Goal: Task Accomplishment & Management: Manage account settings

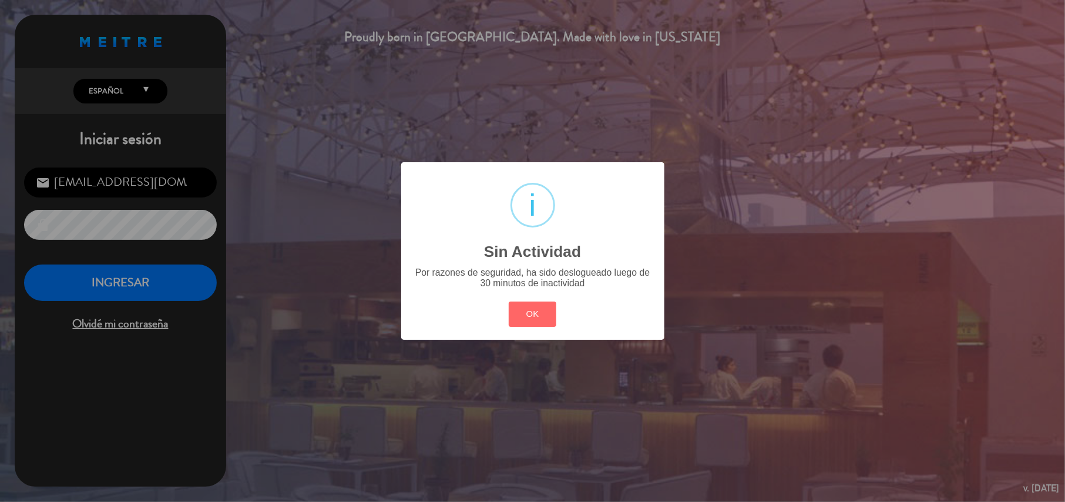
click at [184, 280] on div "? ! i Sin Actividad × Por razones de seguridad, ha sido deslogueado luego de 30…" at bounding box center [532, 251] width 1065 height 502
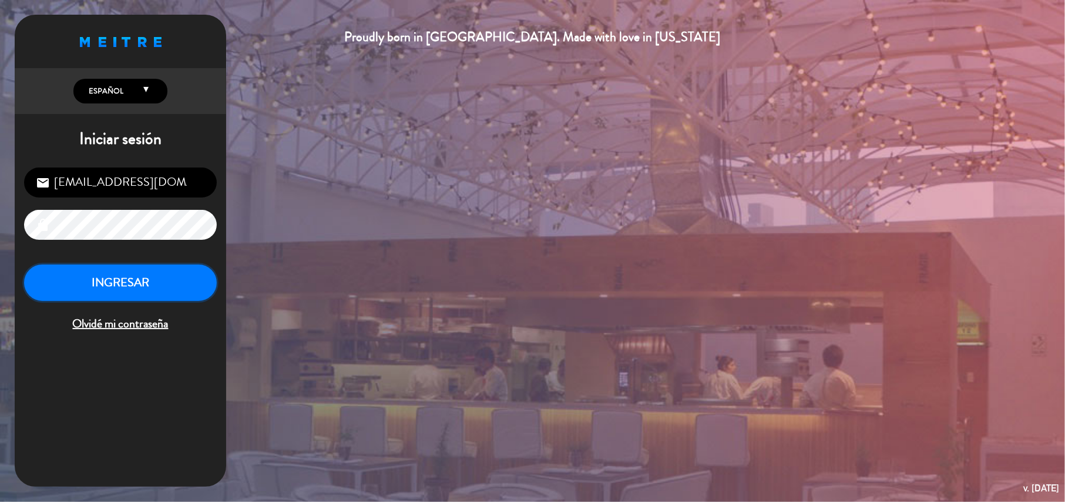
click at [144, 283] on button "INGRESAR" at bounding box center [120, 282] width 193 height 37
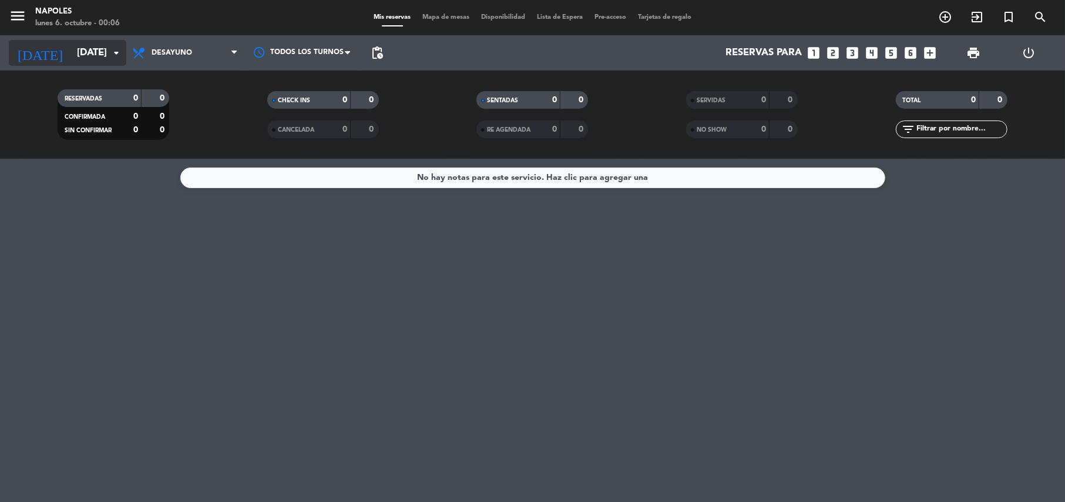
click at [114, 51] on icon "arrow_drop_down" at bounding box center [116, 53] width 14 height 14
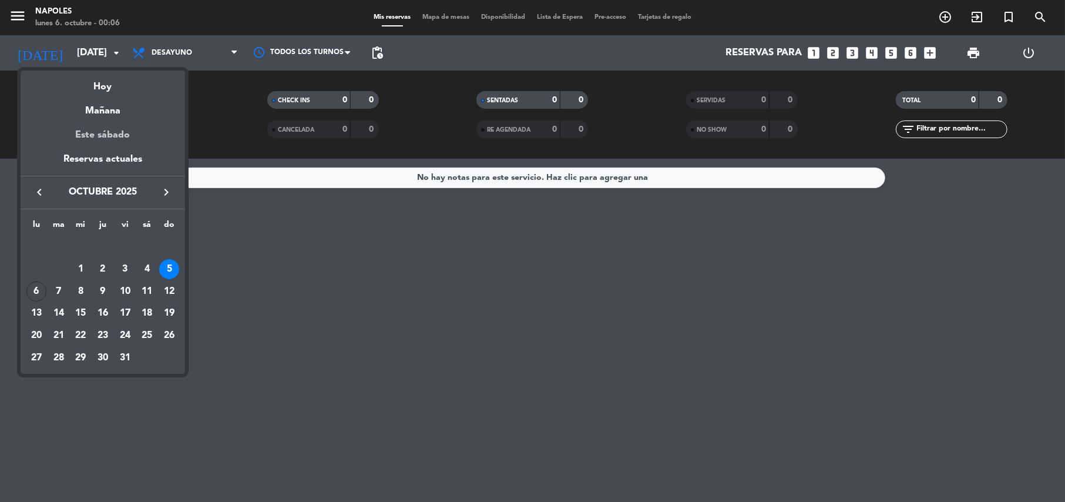
click at [130, 130] on div "Este sábado" at bounding box center [103, 135] width 164 height 33
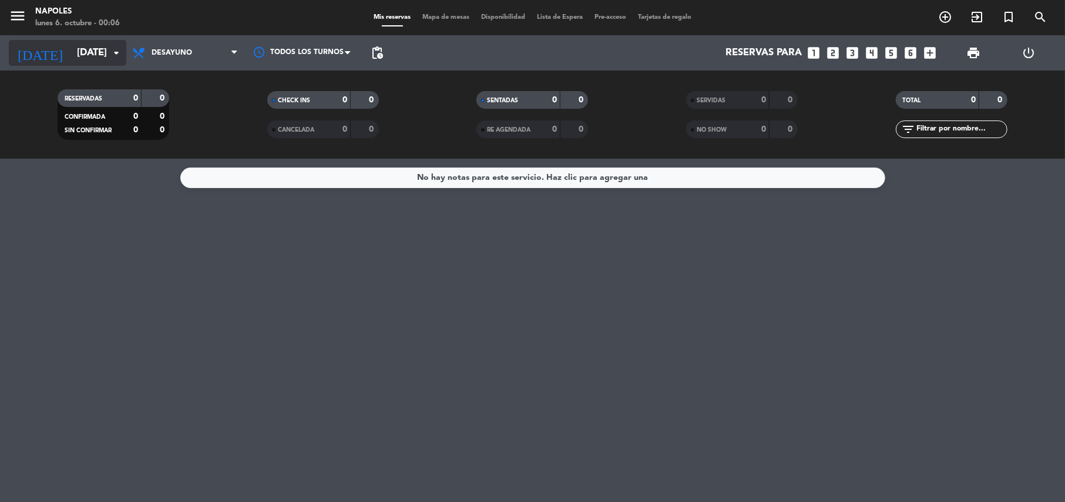
click at [123, 54] on input "[DATE]" at bounding box center [134, 53] width 127 height 23
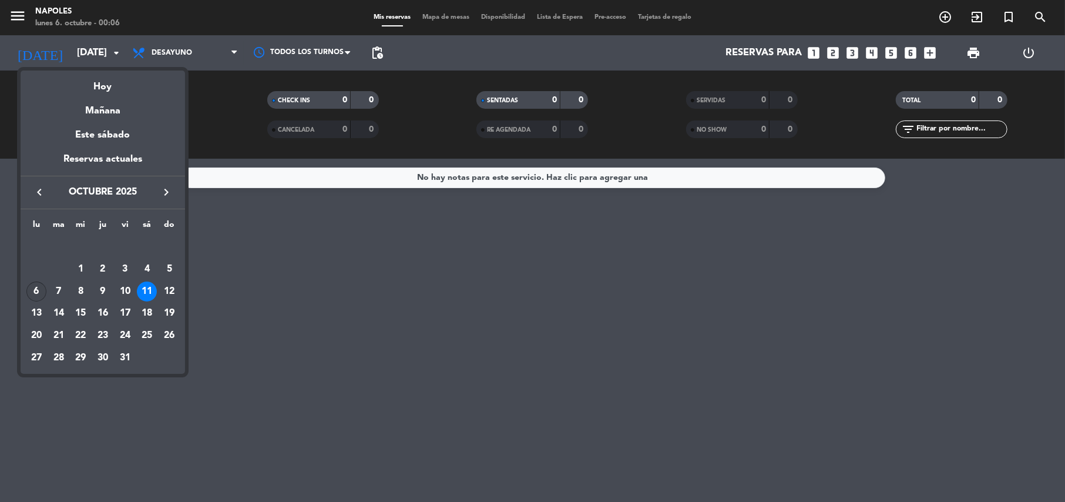
click at [39, 290] on div "6" at bounding box center [36, 291] width 20 height 20
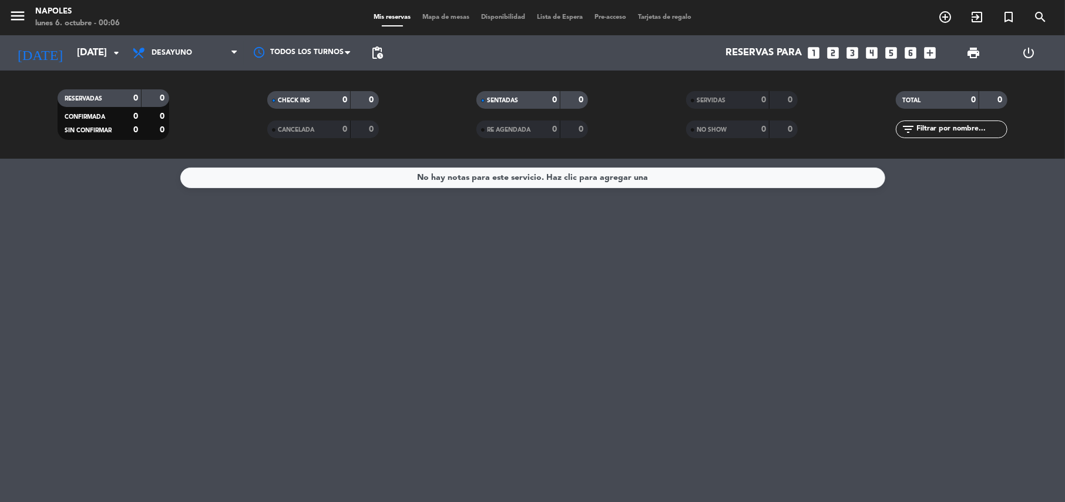
type input "[DATE]"
click at [236, 54] on icon at bounding box center [233, 52] width 5 height 9
click at [214, 179] on ng-component "menu Napoles [DATE] 6. octubre - 00:06 Mis reservas Mapa de mesas Disponibilida…" at bounding box center [532, 251] width 1065 height 502
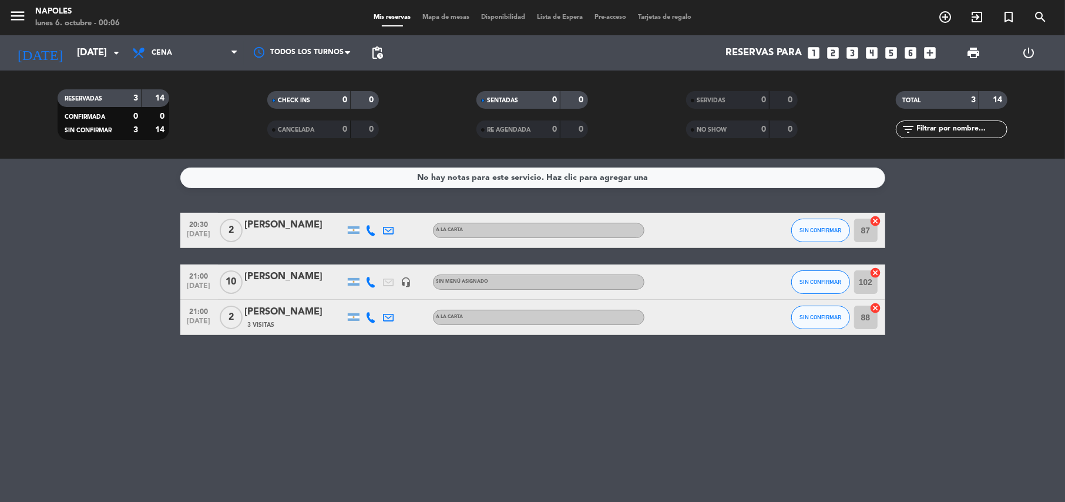
click at [749, 459] on div "No hay notas para este servicio. Haz clic para agregar una 20:30 [DATE] 2 [PERS…" at bounding box center [532, 330] width 1065 height 343
click at [118, 55] on icon "arrow_drop_down" at bounding box center [116, 53] width 14 height 14
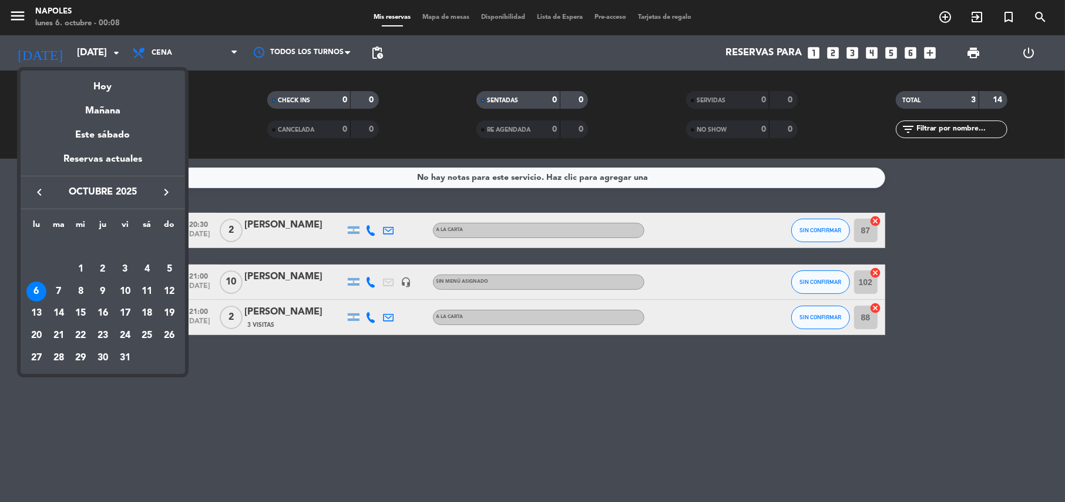
click at [38, 187] on icon "keyboard_arrow_left" at bounding box center [39, 192] width 14 height 14
